Goal: Task Accomplishment & Management: Use online tool/utility

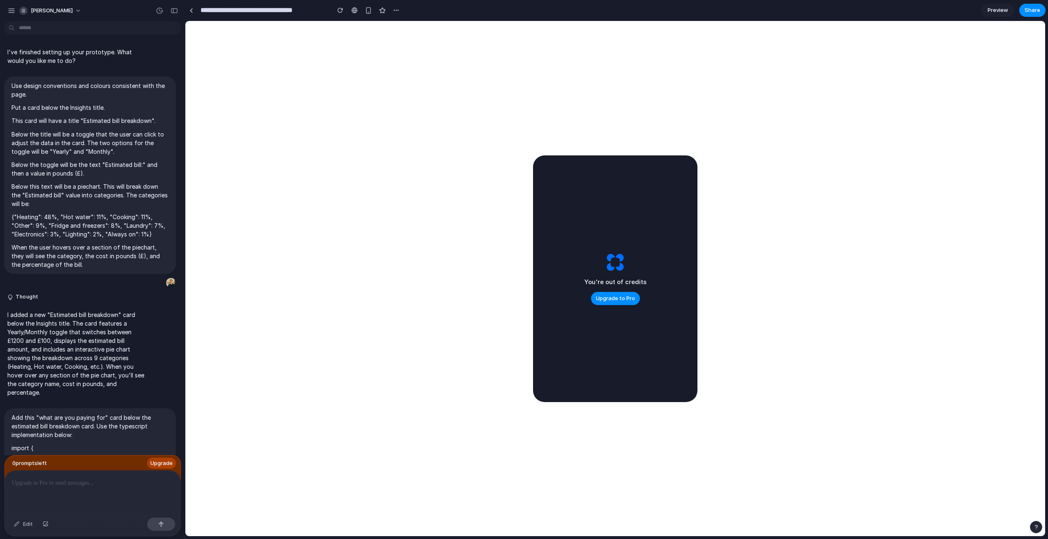
scroll to position [7072, 0]
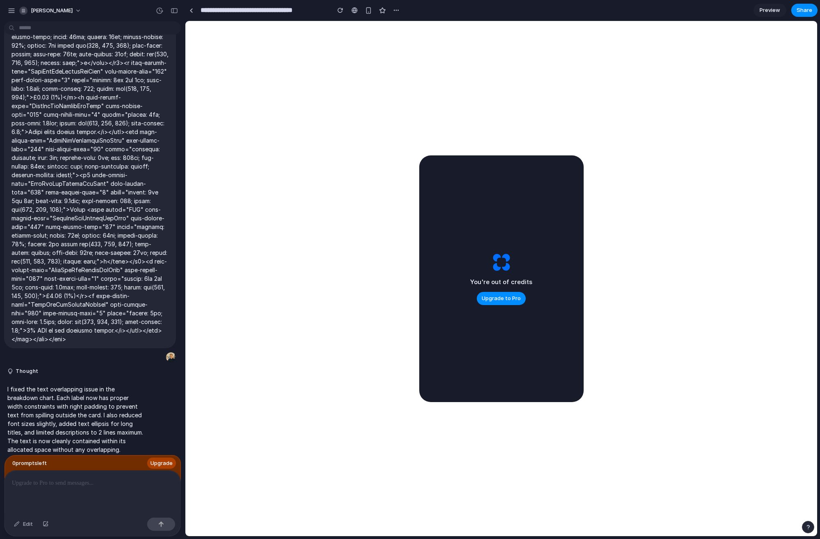
click at [517, 257] on div "You're out of credits Upgrade to Pro" at bounding box center [501, 278] width 62 height 53
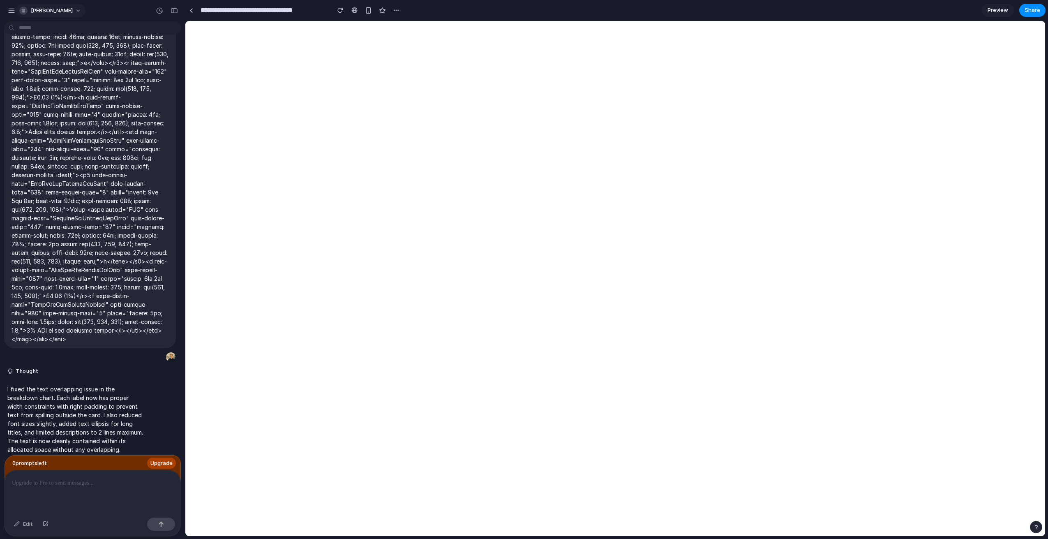
click at [45, 7] on span "[PERSON_NAME]" at bounding box center [52, 11] width 42 height 8
click at [16, 13] on div "Settings Invite members Change theme Sign out" at bounding box center [524, 269] width 1048 height 539
click at [12, 13] on div "button" at bounding box center [11, 10] width 7 height 7
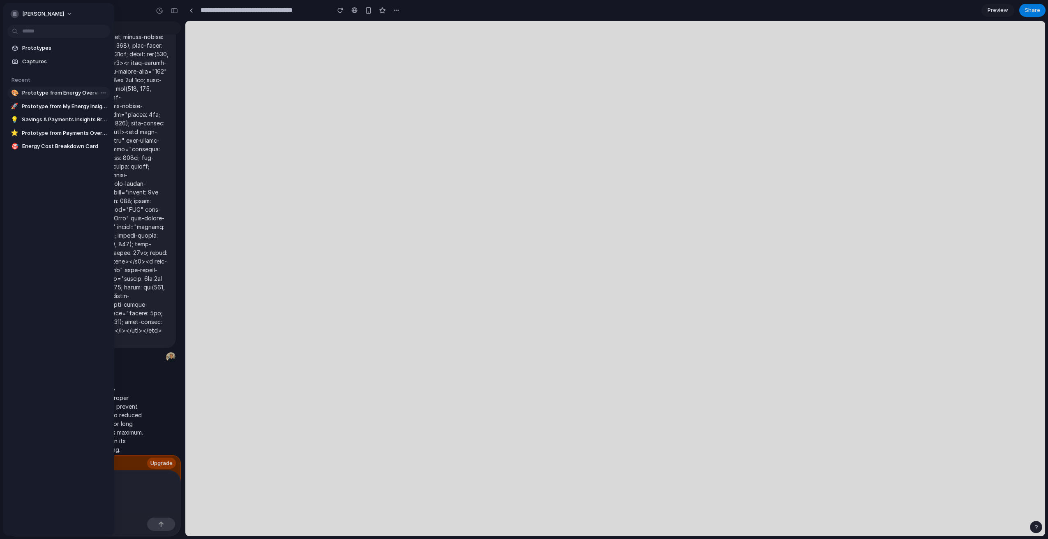
click at [53, 91] on span "Prototype from Energy Overview" at bounding box center [64, 93] width 85 height 8
type input "**********"
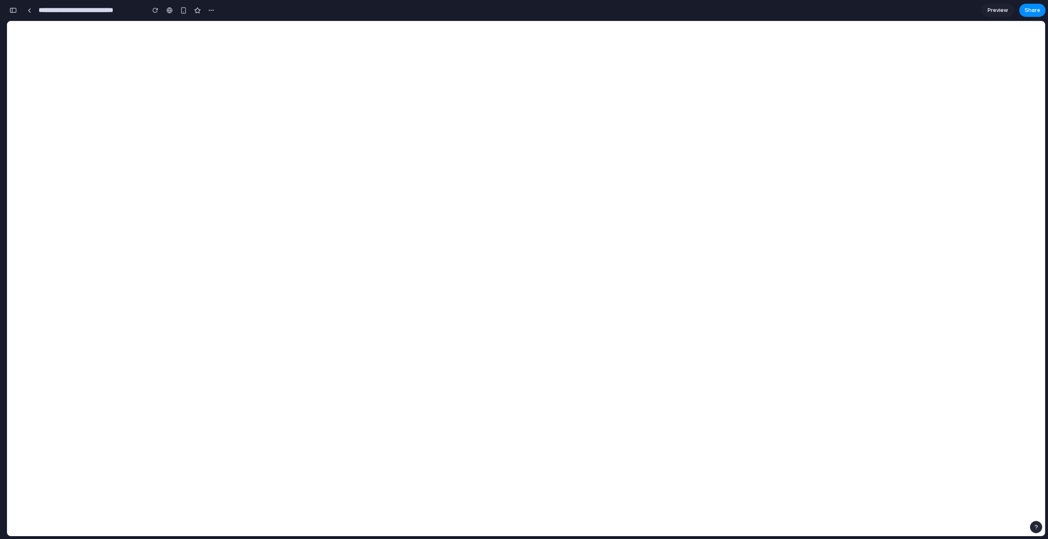
click at [17, 14] on button "button" at bounding box center [13, 10] width 13 height 13
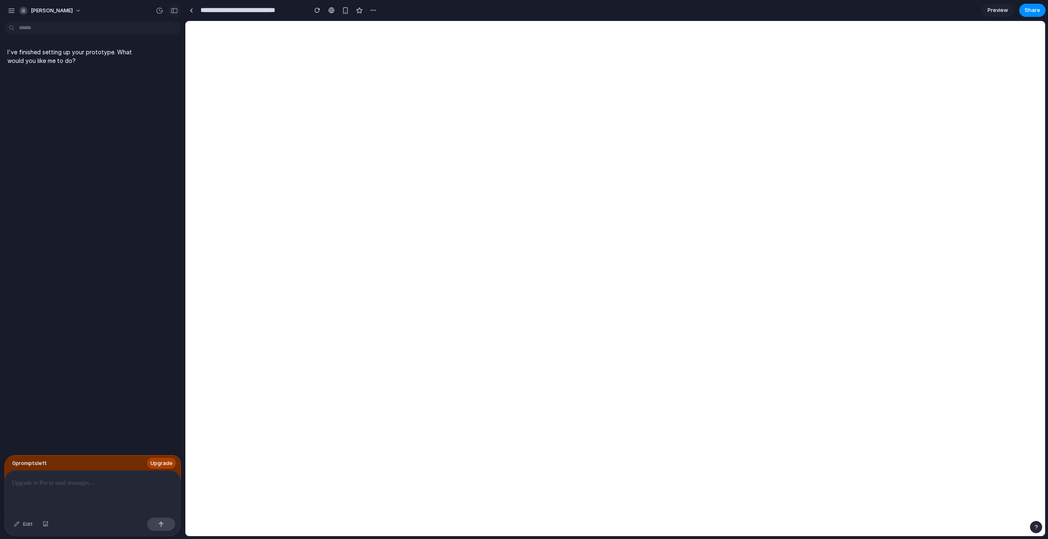
click at [171, 7] on button "button" at bounding box center [174, 10] width 13 height 13
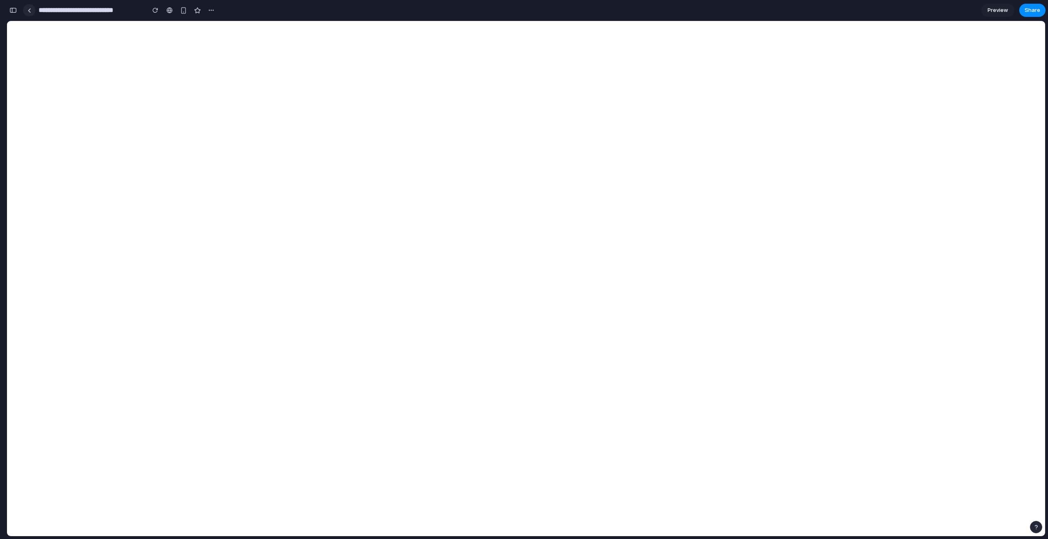
click at [32, 12] on link at bounding box center [29, 10] width 12 height 12
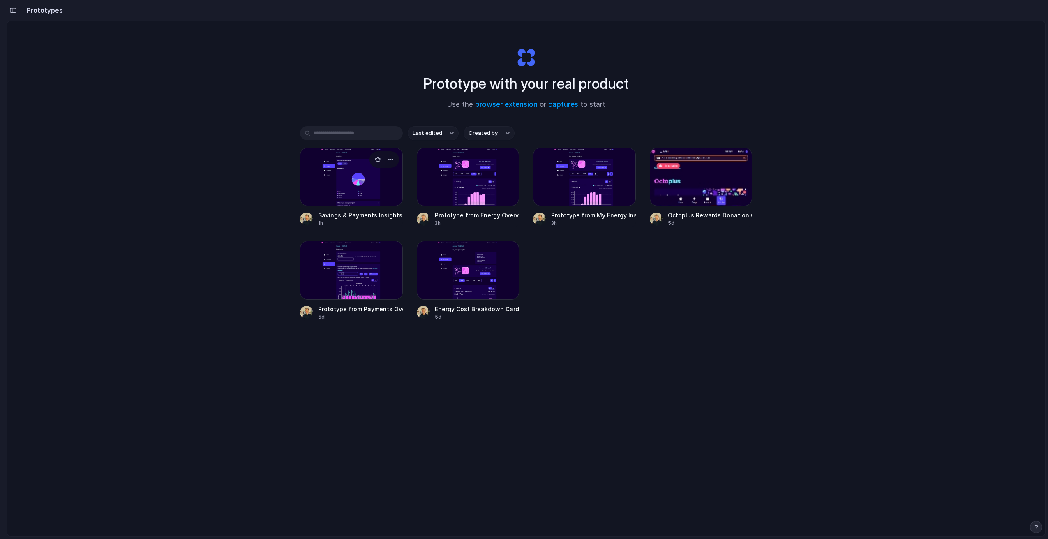
click at [391, 185] on div at bounding box center [351, 177] width 103 height 58
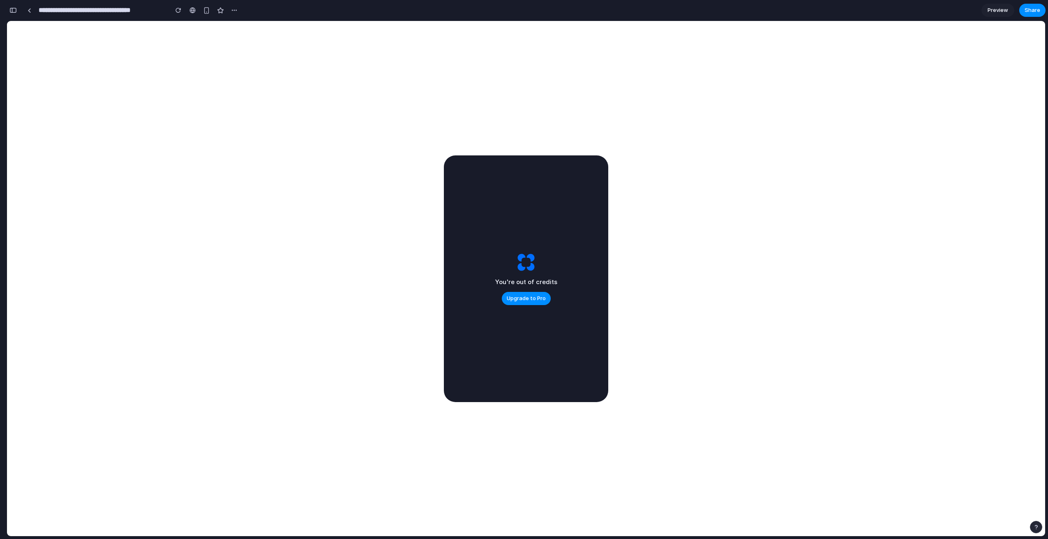
scroll to position [13457, 0]
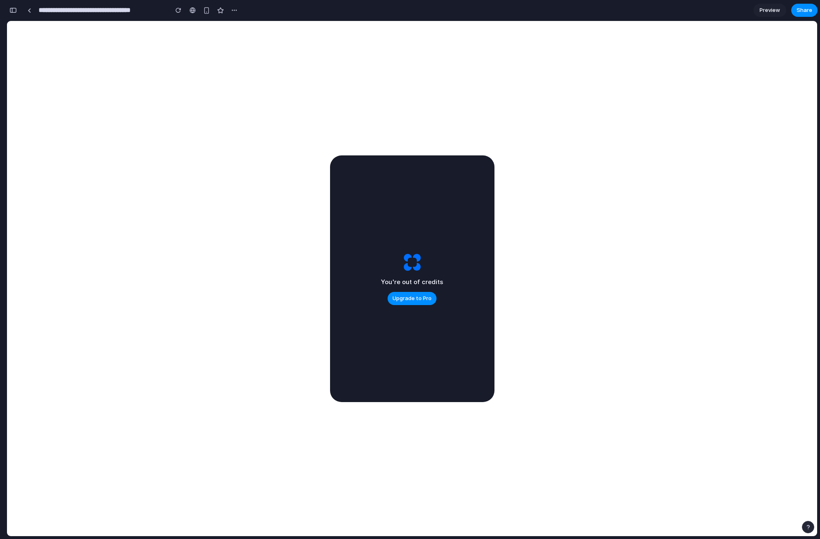
click at [447, 235] on div "You're out of credits Upgrade to Pro" at bounding box center [412, 278] width 164 height 247
